Goal: Task Accomplishment & Management: Complete application form

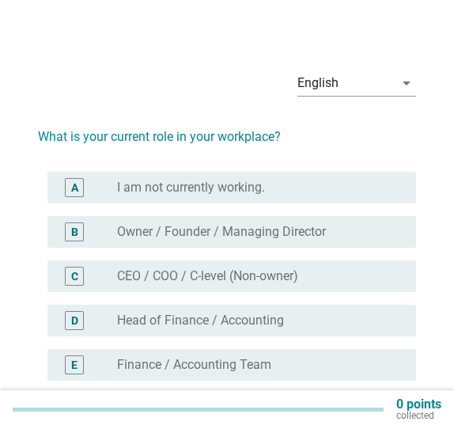
click at [221, 366] on label "Finance / Accounting Team" at bounding box center [194, 365] width 154 height 16
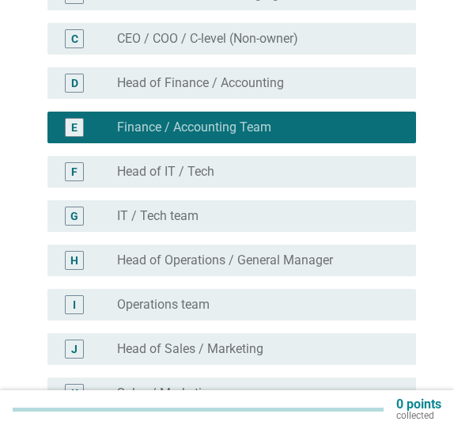
scroll to position [610, 0]
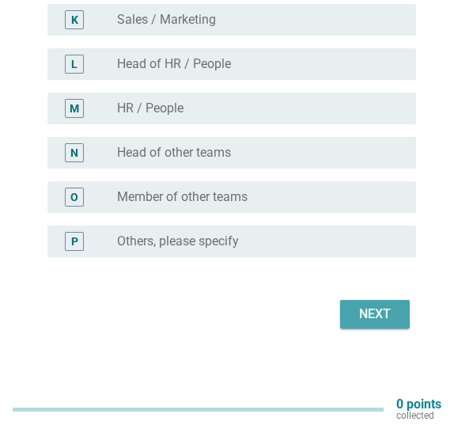
click at [352, 313] on button "Next" at bounding box center [375, 314] width 70 height 28
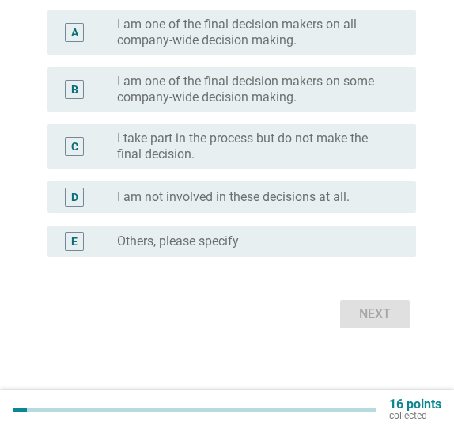
scroll to position [0, 0]
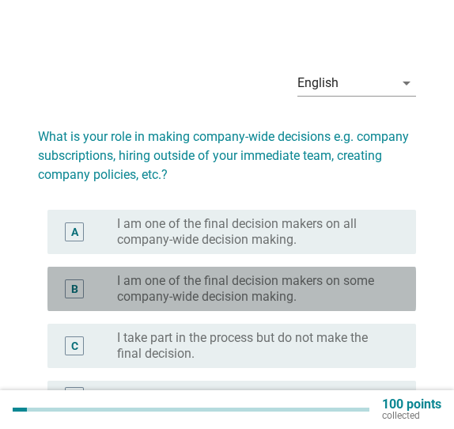
click at [307, 293] on label "I am one of the final decision makers on some company-wide decision making." at bounding box center [254, 289] width 274 height 32
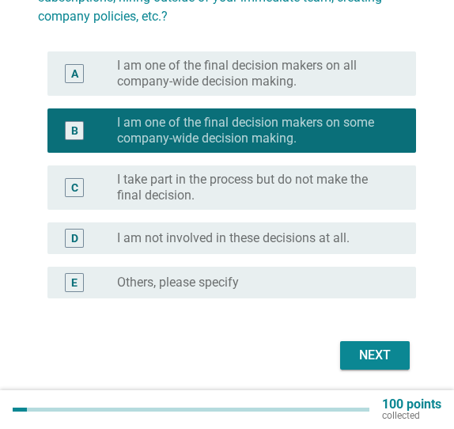
scroll to position [199, 0]
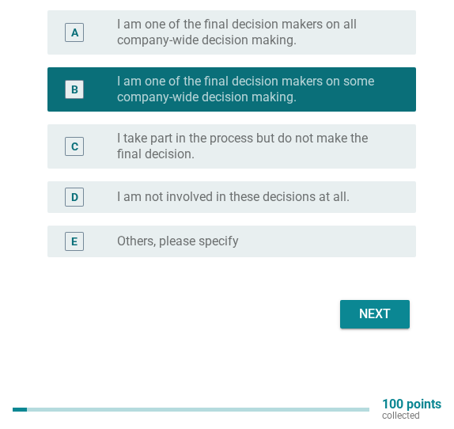
click at [352, 320] on button "Next" at bounding box center [375, 314] width 70 height 28
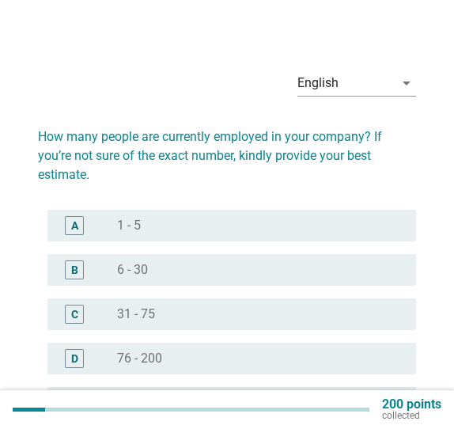
scroll to position [158, 0]
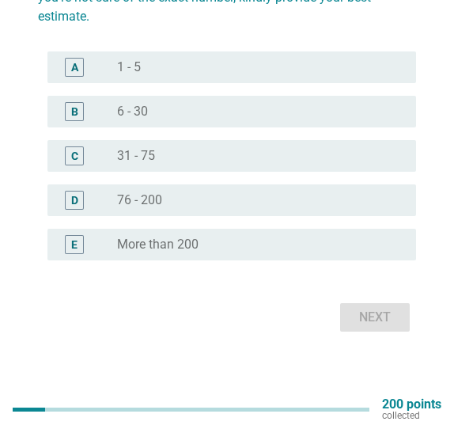
drag, startPoint x: 345, startPoint y: 250, endPoint x: 345, endPoint y: 270, distance: 19.8
click at [345, 250] on div "radio_button_unchecked More than 200" at bounding box center [254, 244] width 274 height 16
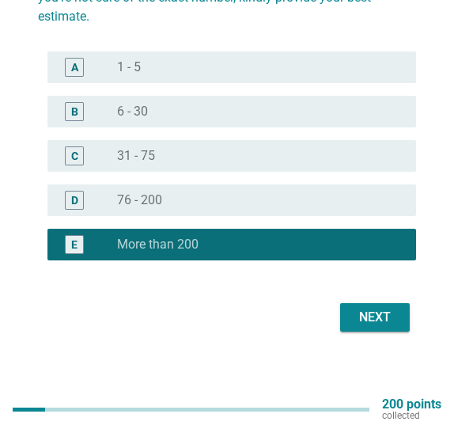
click at [361, 336] on div "English arrow_drop_down How many people are currently employed in your company?…" at bounding box center [226, 118] width 403 height 462
click at [360, 319] on div "Next" at bounding box center [375, 317] width 44 height 19
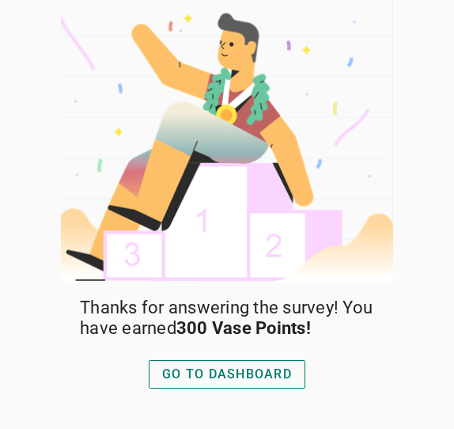
click at [289, 368] on div "GO TO DASHBOARD" at bounding box center [227, 373] width 130 height 19
